Goal: Task Accomplishment & Management: Manage account settings

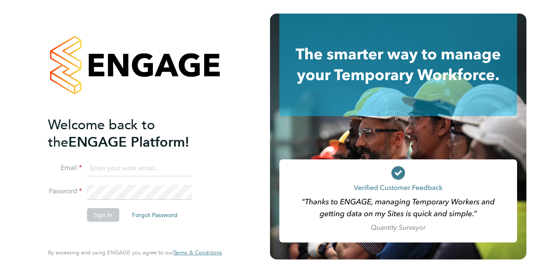
type input "ian.goodman@vistry.co.uk"
click at [89, 215] on button "Sign In" at bounding box center [103, 215] width 32 height 14
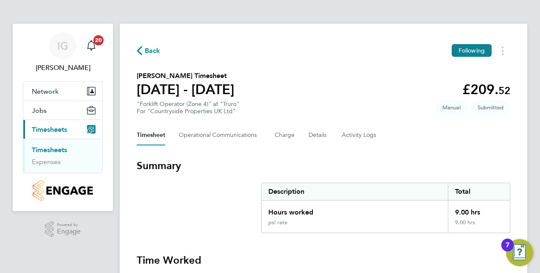
drag, startPoint x: 536, startPoint y: 59, endPoint x: 526, endPoint y: 39, distance: 22.6
drag, startPoint x: 526, startPoint y: 39, endPoint x: 504, endPoint y: -44, distance: 86.0
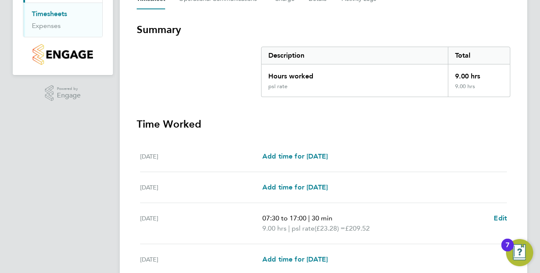
scroll to position [304, 0]
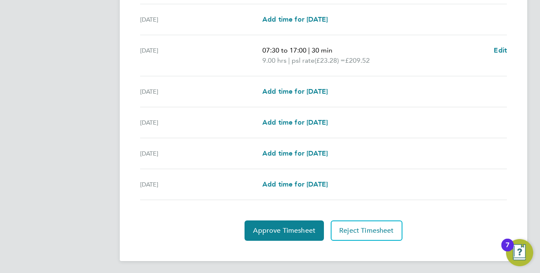
drag, startPoint x: 431, startPoint y: 231, endPoint x: 431, endPoint y: 255, distance: 24.2
drag, startPoint x: 431, startPoint y: 255, endPoint x: 416, endPoint y: 209, distance: 49.0
click at [416, 209] on section "Time Worked [DATE] Add time for [DATE] Add time for [DATE] [DATE] Add time for …" at bounding box center [323, 95] width 373 height 291
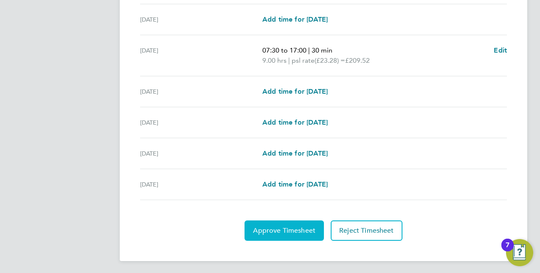
click at [304, 227] on span "Approve Timesheet" at bounding box center [284, 231] width 62 height 8
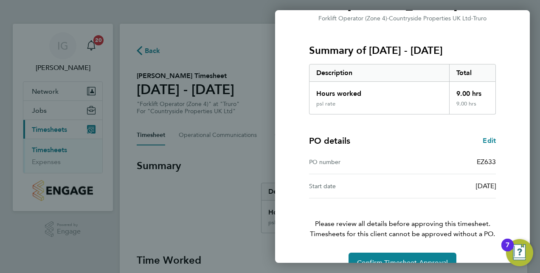
scroll to position [108, 0]
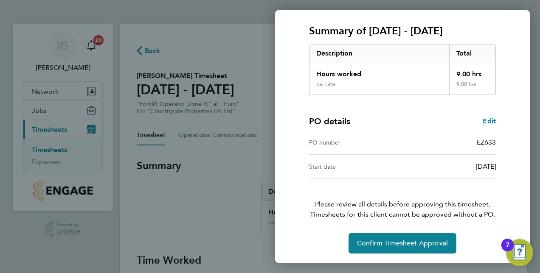
drag, startPoint x: 507, startPoint y: 208, endPoint x: 505, endPoint y: 260, distance: 51.8
click at [505, 260] on div "Timesheet approval of [PERSON_NAME] Forklift Operator (Zone 4) · Countryside Pr…" at bounding box center [402, 96] width 255 height 335
drag, startPoint x: 505, startPoint y: 260, endPoint x: 480, endPoint y: 245, distance: 28.7
click at [480, 245] on div "Confirm Timesheet Approval" at bounding box center [402, 243] width 207 height 20
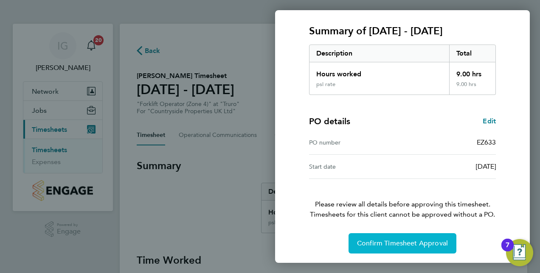
click at [435, 237] on button "Confirm Timesheet Approval" at bounding box center [402, 243] width 108 height 20
